Goal: Information Seeking & Learning: Learn about a topic

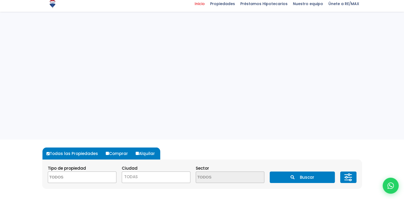
scroll to position [53, 0]
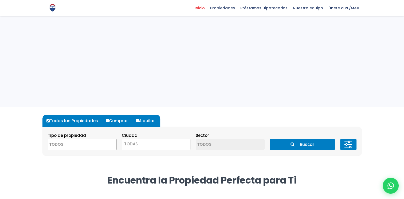
click at [58, 145] on textarea "Search" at bounding box center [74, 144] width 52 height 11
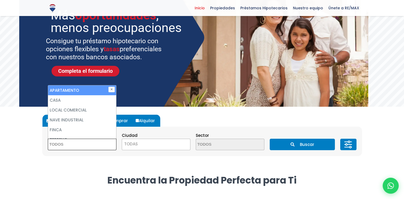
click at [77, 90] on li "APARTAMENTO" at bounding box center [82, 90] width 68 height 10
select select "apartment"
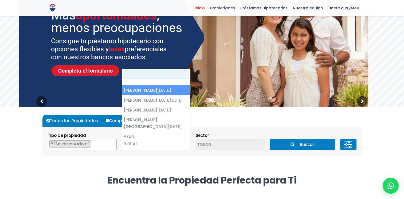
click at [138, 144] on span "TODAS" at bounding box center [156, 143] width 68 height 7
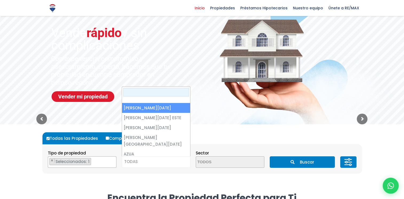
scroll to position [27, 0]
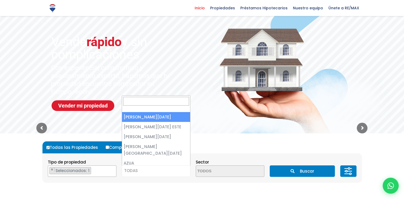
select select "1"
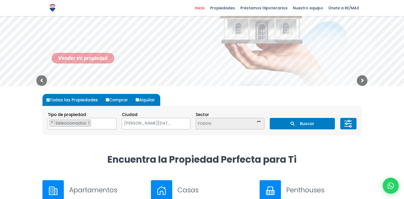
scroll to position [80, 0]
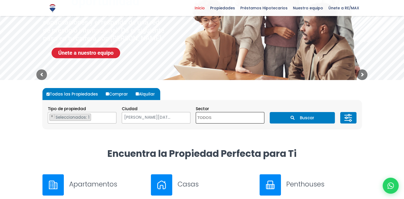
click at [218, 120] on textarea "Search" at bounding box center [222, 117] width 52 height 11
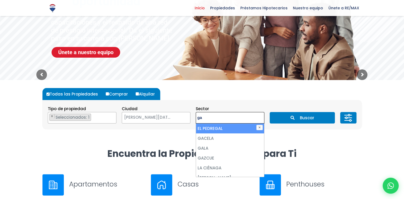
type textarea "g"
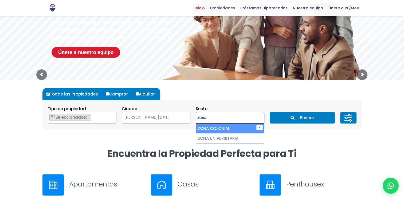
type textarea "zona"
click at [220, 129] on li "ZONA COLONIAL" at bounding box center [230, 129] width 68 height 10
select select "236"
click at [298, 118] on button "Buscar" at bounding box center [302, 117] width 65 height 11
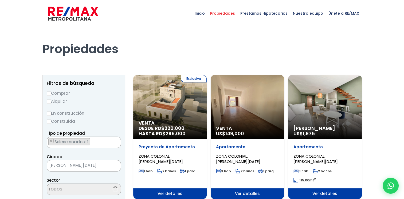
scroll to position [1598, 0]
select select "236"
click at [48, 100] on input "Alquilar" at bounding box center [49, 102] width 4 height 4
radio input "true"
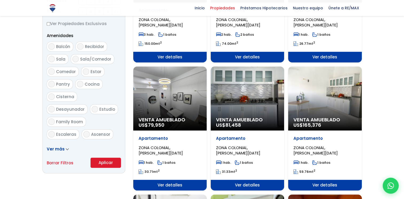
scroll to position [267, 0]
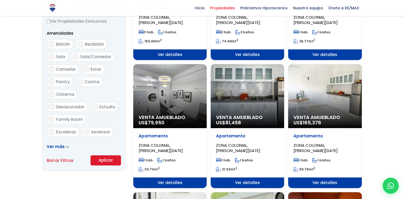
drag, startPoint x: 109, startPoint y: 160, endPoint x: 116, endPoint y: 159, distance: 7.1
click at [110, 160] on button "Aplicar" at bounding box center [106, 160] width 30 height 10
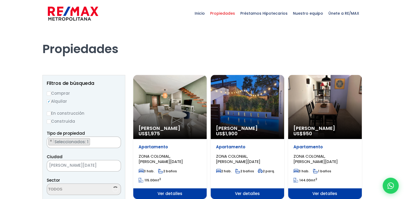
scroll to position [1598, 0]
select select "236"
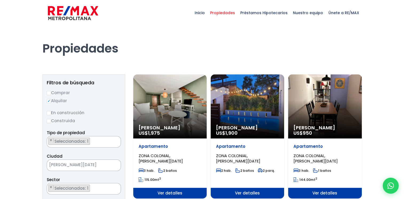
scroll to position [0, 0]
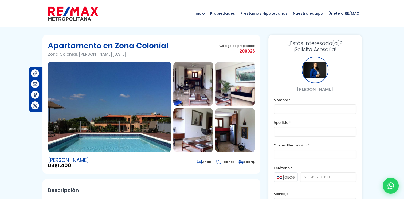
click at [187, 92] on img at bounding box center [193, 84] width 40 height 44
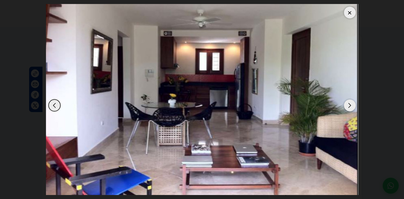
click at [350, 107] on div "Next slide" at bounding box center [350, 106] width 12 height 12
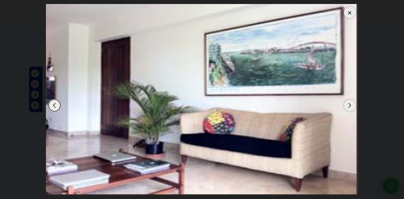
click at [350, 107] on div "Next slide" at bounding box center [350, 106] width 12 height 12
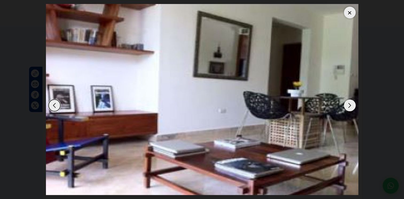
click at [349, 107] on div "Next slide" at bounding box center [350, 106] width 12 height 12
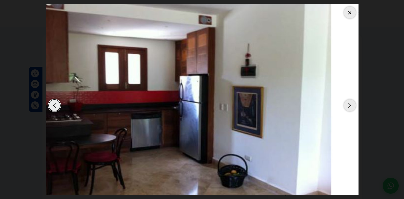
click at [349, 107] on div "Next slide" at bounding box center [350, 106] width 12 height 12
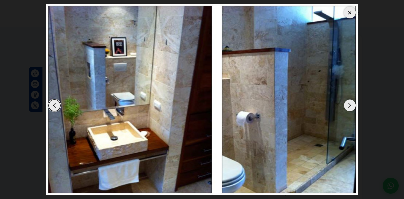
click at [349, 107] on div "Next slide" at bounding box center [350, 106] width 12 height 12
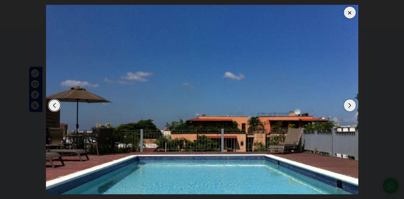
click at [349, 107] on div "Next slide" at bounding box center [350, 106] width 12 height 12
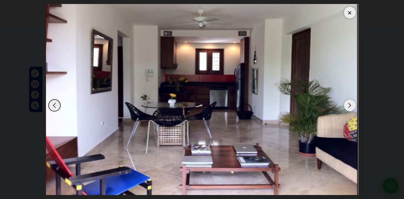
click at [349, 107] on div "Next slide" at bounding box center [350, 106] width 12 height 12
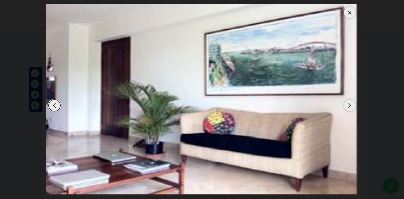
click at [349, 107] on div "Next slide" at bounding box center [350, 106] width 12 height 12
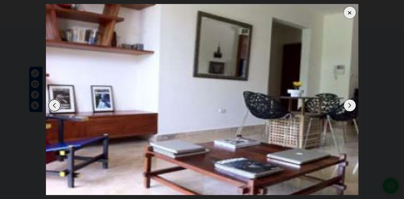
click at [349, 107] on div "Next slide" at bounding box center [350, 106] width 12 height 12
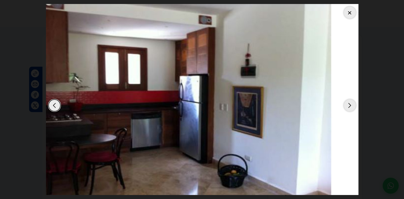
click at [354, 106] on div "Next slide" at bounding box center [350, 106] width 12 height 12
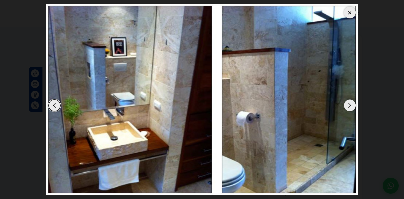
click at [354, 105] on div "Next slide" at bounding box center [350, 106] width 12 height 12
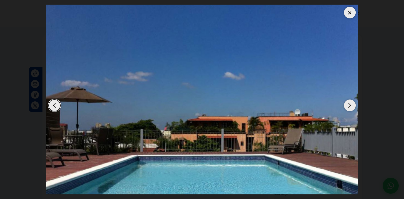
click at [352, 105] on div "Next slide" at bounding box center [350, 106] width 12 height 12
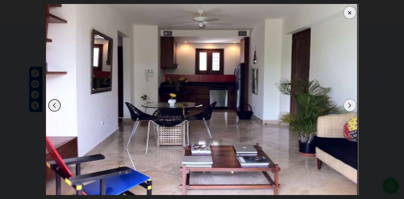
click at [345, 105] on div "Next slide" at bounding box center [350, 106] width 12 height 12
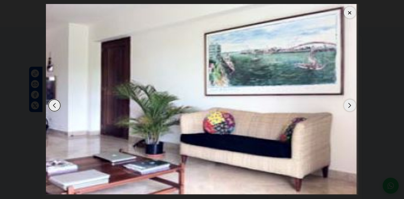
click at [344, 105] on div "Next slide" at bounding box center [350, 106] width 12 height 12
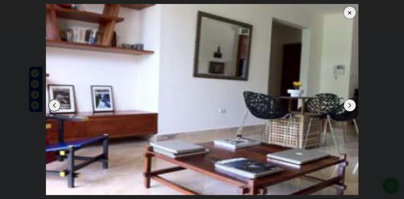
click at [343, 104] on img "4 / 6" at bounding box center [202, 99] width 312 height 191
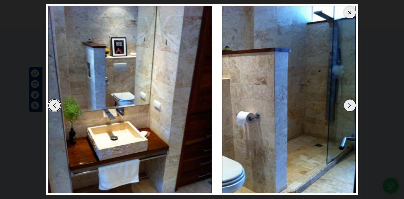
click at [347, 104] on div "Next slide" at bounding box center [350, 106] width 12 height 12
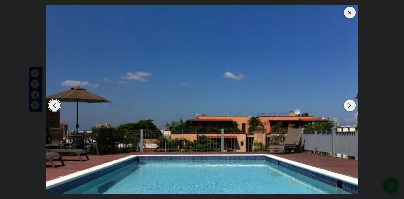
click at [347, 104] on div "Next slide" at bounding box center [350, 106] width 12 height 12
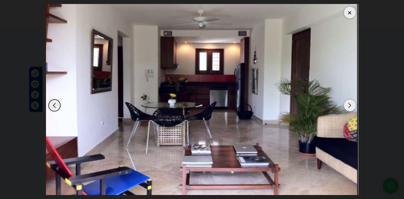
click at [347, 104] on div "Next slide" at bounding box center [350, 106] width 12 height 12
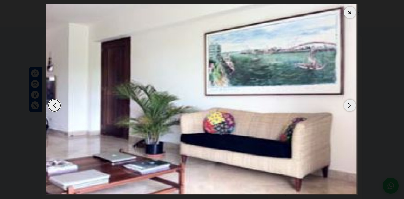
click at [347, 104] on div "Next slide" at bounding box center [350, 106] width 12 height 12
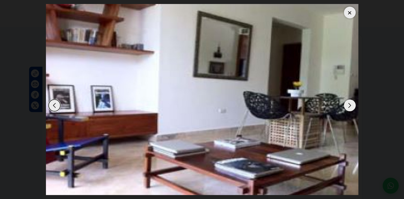
click at [346, 105] on div "Next slide" at bounding box center [350, 106] width 12 height 12
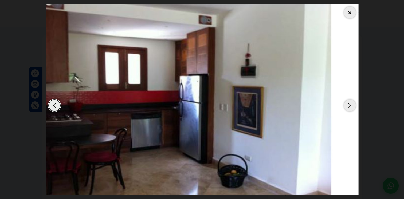
click at [346, 105] on div "Next slide" at bounding box center [350, 106] width 12 height 12
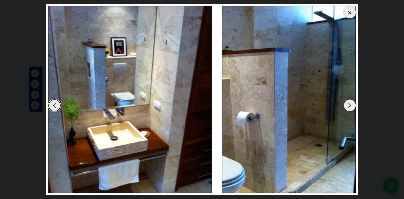
click at [346, 105] on div "Next slide" at bounding box center [350, 106] width 12 height 12
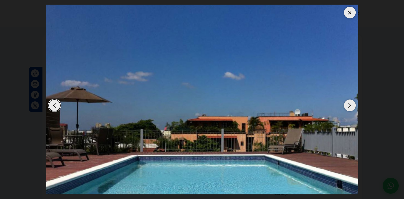
click at [349, 10] on div at bounding box center [350, 13] width 12 height 12
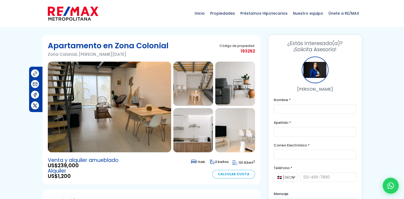
click at [154, 102] on img at bounding box center [109, 107] width 123 height 91
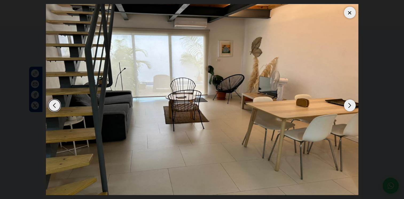
click at [351, 104] on div "Next slide" at bounding box center [350, 106] width 12 height 12
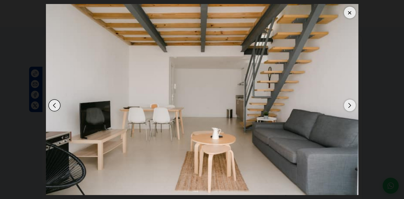
click at [351, 104] on div "Next slide" at bounding box center [350, 106] width 12 height 12
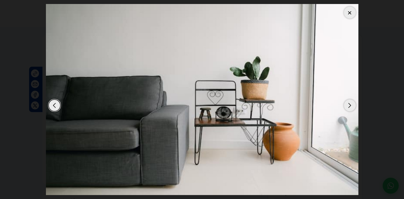
click at [351, 104] on div "Next slide" at bounding box center [350, 106] width 12 height 12
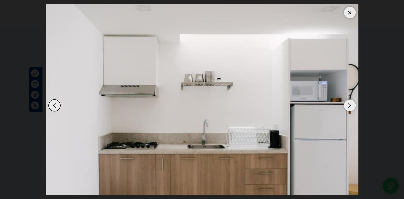
click at [351, 104] on div "Next slide" at bounding box center [350, 106] width 12 height 12
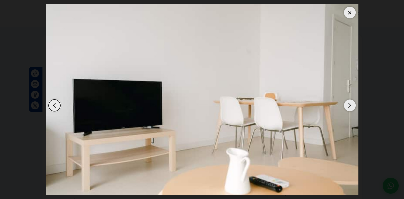
click at [350, 104] on div "Next slide" at bounding box center [350, 106] width 12 height 12
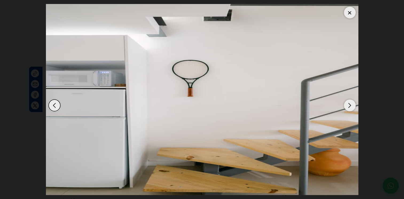
click at [350, 104] on div "Next slide" at bounding box center [350, 106] width 12 height 12
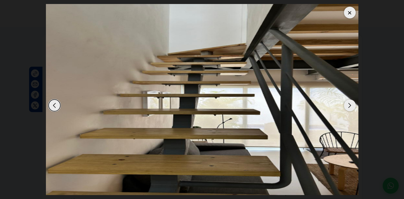
click at [350, 104] on div "Next slide" at bounding box center [350, 106] width 12 height 12
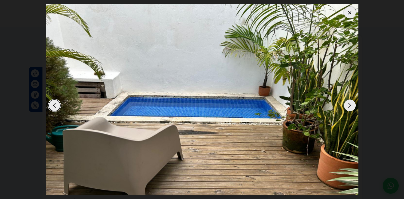
click at [350, 104] on div "Next slide" at bounding box center [350, 106] width 12 height 12
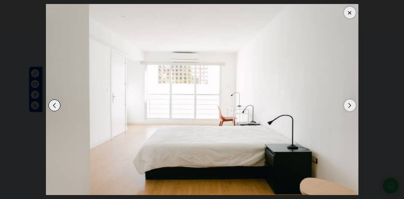
click at [350, 104] on div "Next slide" at bounding box center [350, 106] width 12 height 12
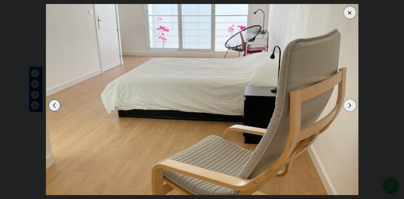
click at [349, 104] on div "Next slide" at bounding box center [350, 106] width 12 height 12
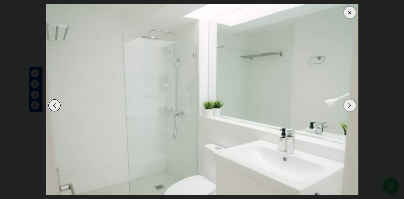
click at [349, 104] on div "Next slide" at bounding box center [350, 106] width 12 height 12
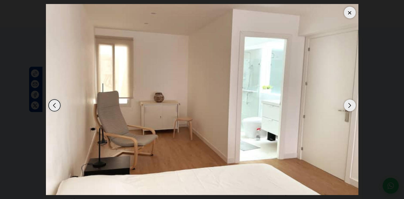
click at [350, 105] on div "Next slide" at bounding box center [350, 106] width 12 height 12
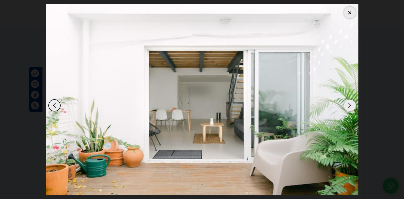
click at [349, 104] on div "Next slide" at bounding box center [350, 106] width 12 height 12
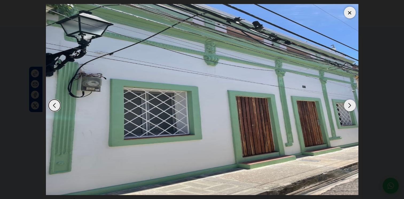
click at [349, 104] on div "Next slide" at bounding box center [350, 106] width 12 height 12
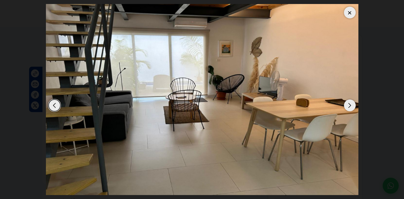
click at [349, 104] on div "Next slide" at bounding box center [350, 106] width 12 height 12
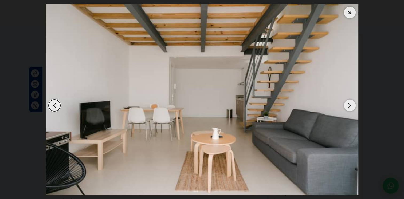
click at [349, 104] on div "Next slide" at bounding box center [350, 106] width 12 height 12
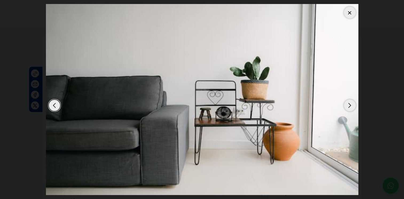
click at [349, 104] on div "Next slide" at bounding box center [350, 106] width 12 height 12
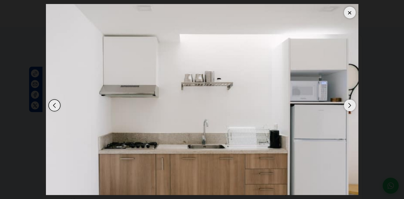
click at [349, 104] on div "Next slide" at bounding box center [350, 106] width 12 height 12
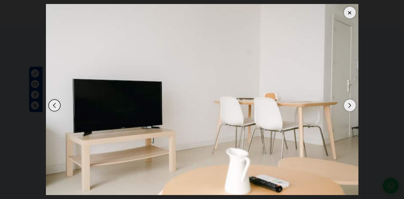
click at [349, 104] on div "Next slide" at bounding box center [350, 106] width 12 height 12
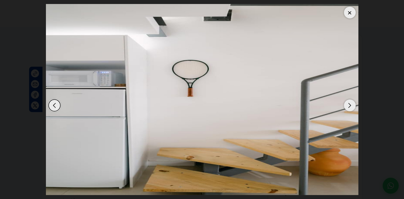
click at [349, 104] on div "Next slide" at bounding box center [350, 106] width 12 height 12
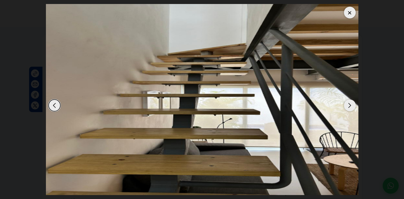
click at [349, 104] on div "Next slide" at bounding box center [350, 106] width 12 height 12
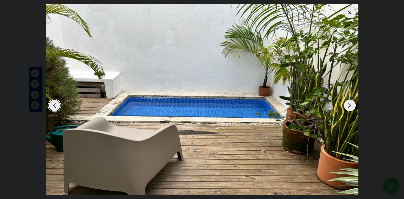
click at [349, 104] on div "Next slide" at bounding box center [350, 106] width 12 height 12
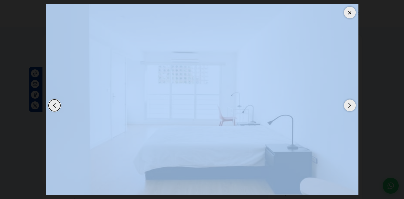
click at [349, 104] on div "Next slide" at bounding box center [350, 106] width 12 height 12
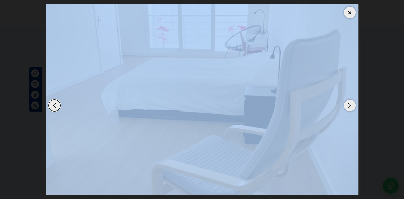
click at [51, 105] on div "Previous slide" at bounding box center [55, 106] width 12 height 12
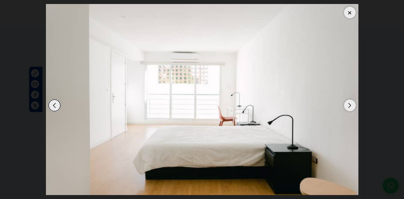
click at [349, 11] on div at bounding box center [350, 13] width 12 height 12
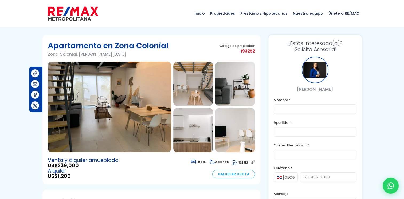
click at [149, 88] on img at bounding box center [109, 107] width 123 height 91
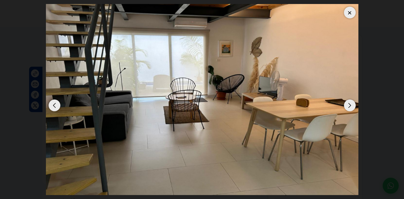
click at [352, 104] on div "Next slide" at bounding box center [350, 106] width 12 height 12
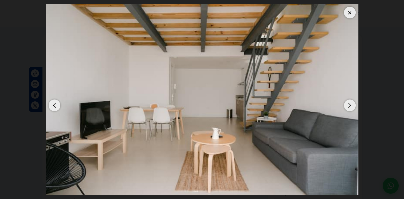
click at [352, 104] on div "Next slide" at bounding box center [350, 106] width 12 height 12
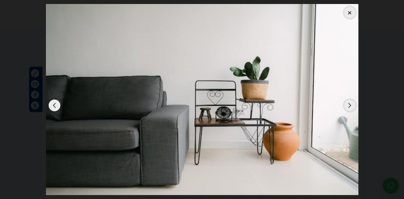
click at [352, 104] on div "Next slide" at bounding box center [350, 106] width 12 height 12
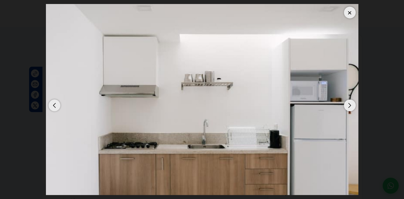
click at [352, 104] on div "Next slide" at bounding box center [350, 106] width 12 height 12
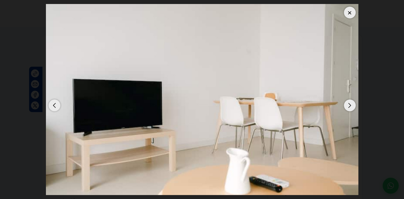
click at [352, 104] on div "Next slide" at bounding box center [350, 106] width 12 height 12
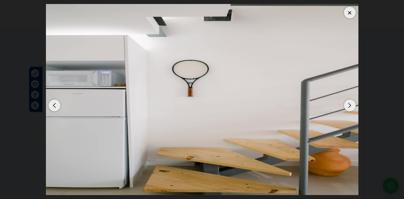
click at [352, 104] on div "Next slide" at bounding box center [350, 106] width 12 height 12
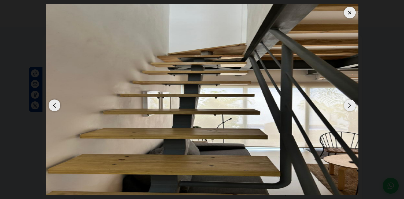
click at [352, 104] on div "Next slide" at bounding box center [350, 106] width 12 height 12
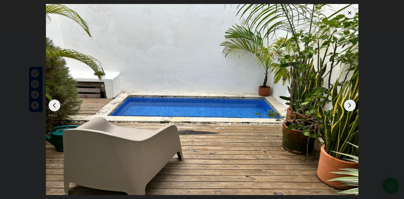
click at [352, 104] on div "Next slide" at bounding box center [350, 106] width 12 height 12
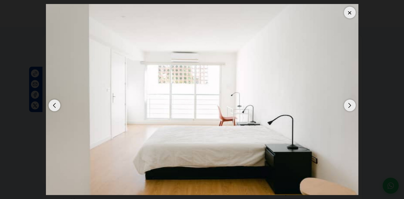
click at [352, 104] on div "Next slide" at bounding box center [350, 106] width 12 height 12
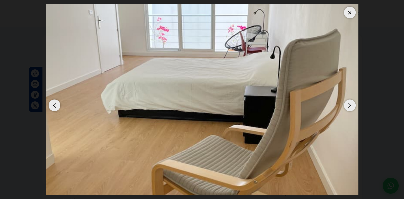
click at [344, 13] on div at bounding box center [350, 13] width 12 height 12
